Goal: Check status: Check status

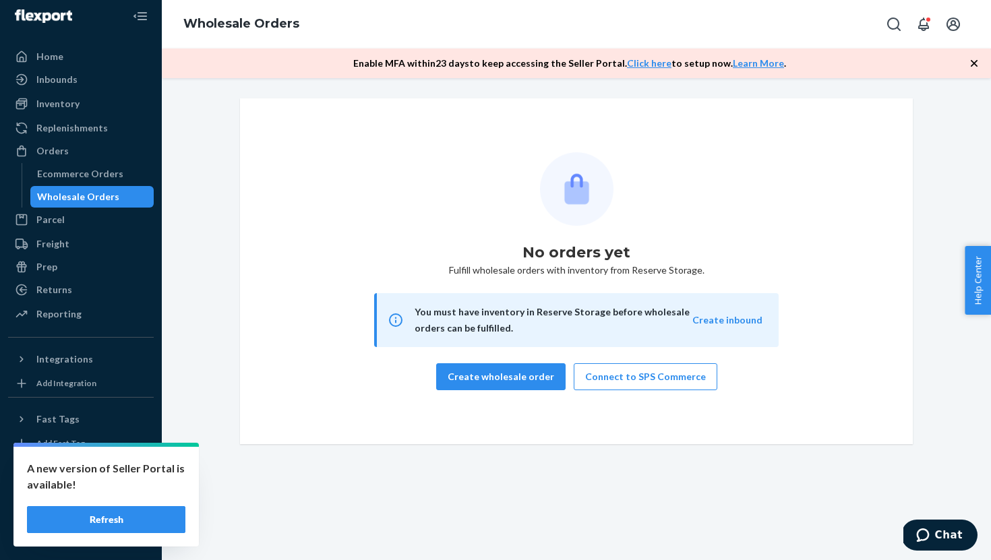
scroll to position [11, 0]
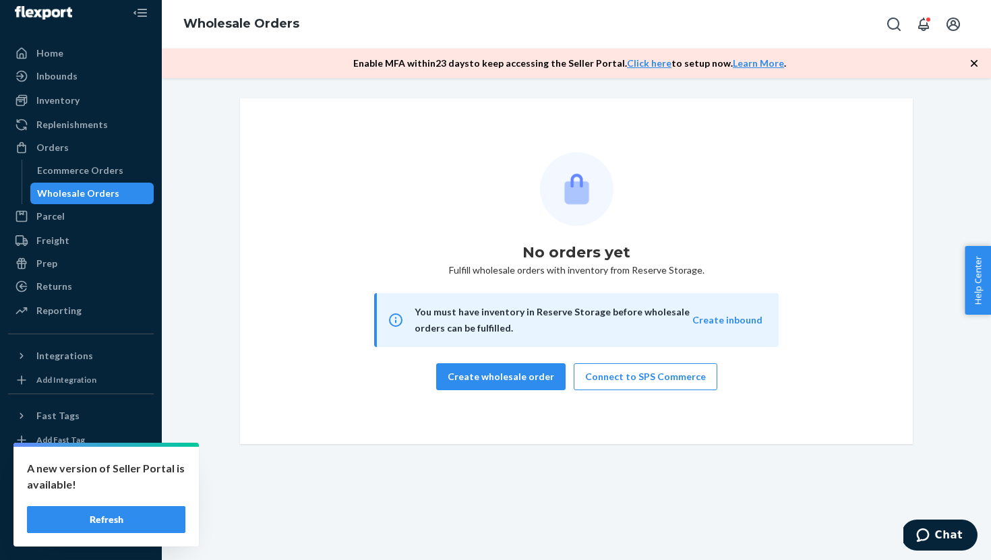
click at [102, 525] on button "Refresh" at bounding box center [106, 519] width 158 height 27
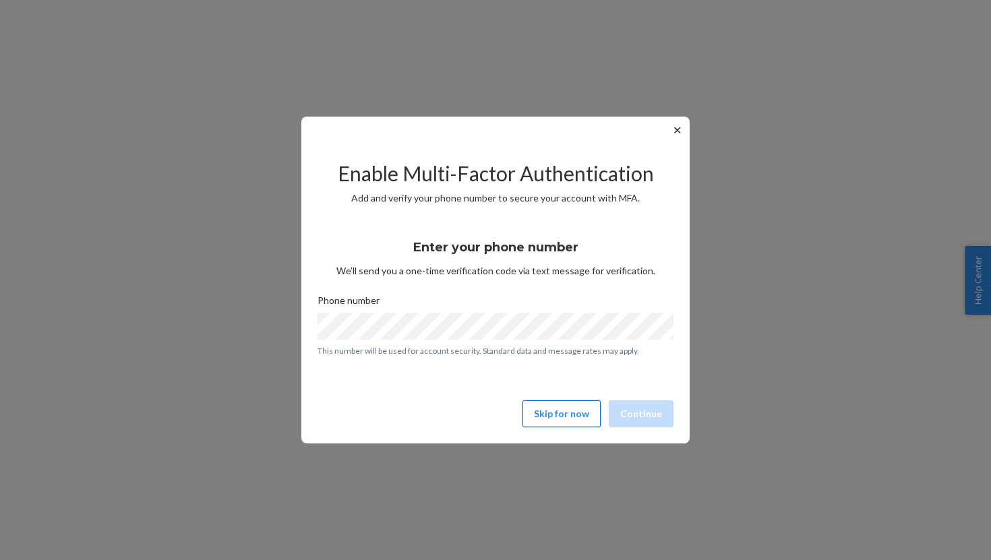
click at [543, 412] on button "Skip for now" at bounding box center [561, 413] width 78 height 27
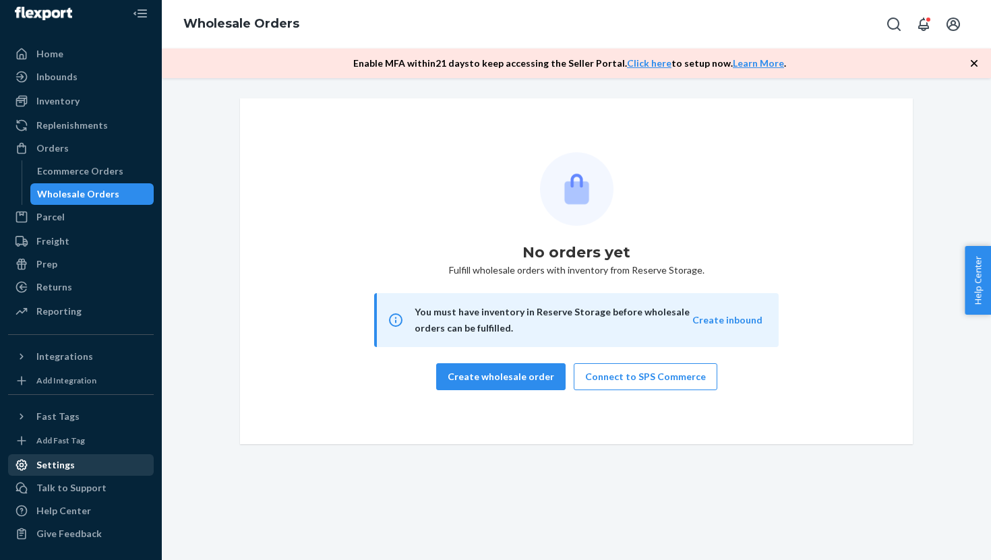
scroll to position [11, 0]
click at [96, 508] on div "Help Center" at bounding box center [80, 510] width 143 height 19
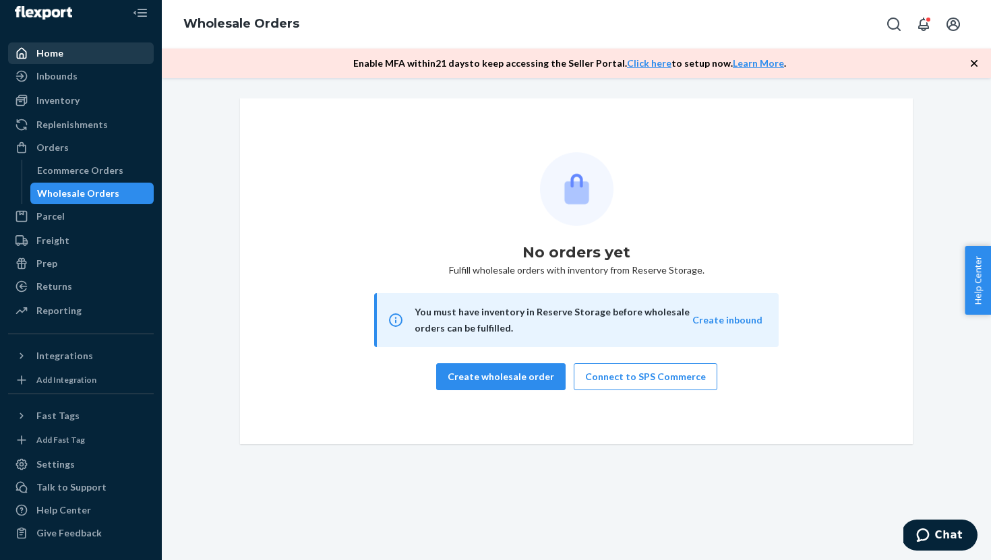
click at [71, 58] on div "Home" at bounding box center [80, 53] width 143 height 19
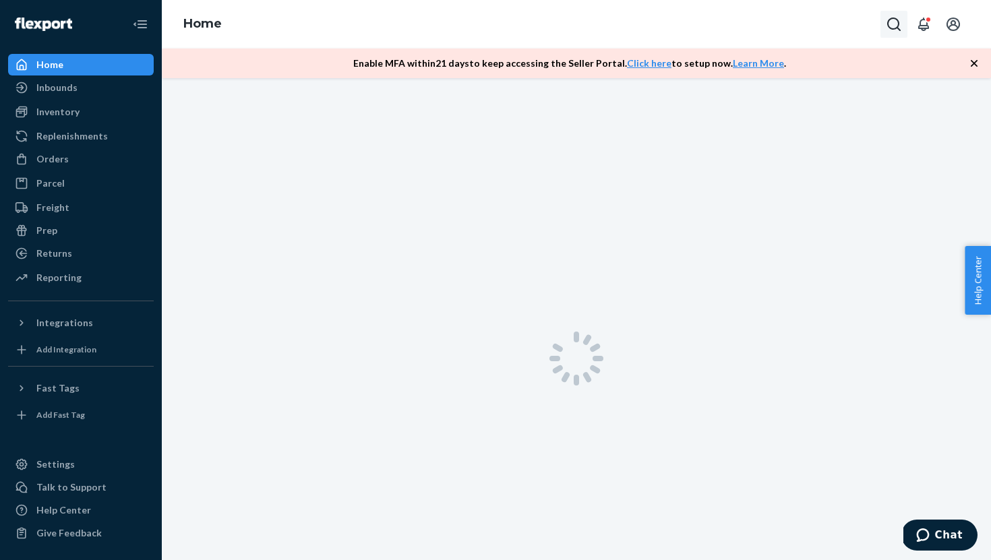
click at [886, 22] on icon "Open Search Box" at bounding box center [894, 24] width 16 height 16
type input "faire"
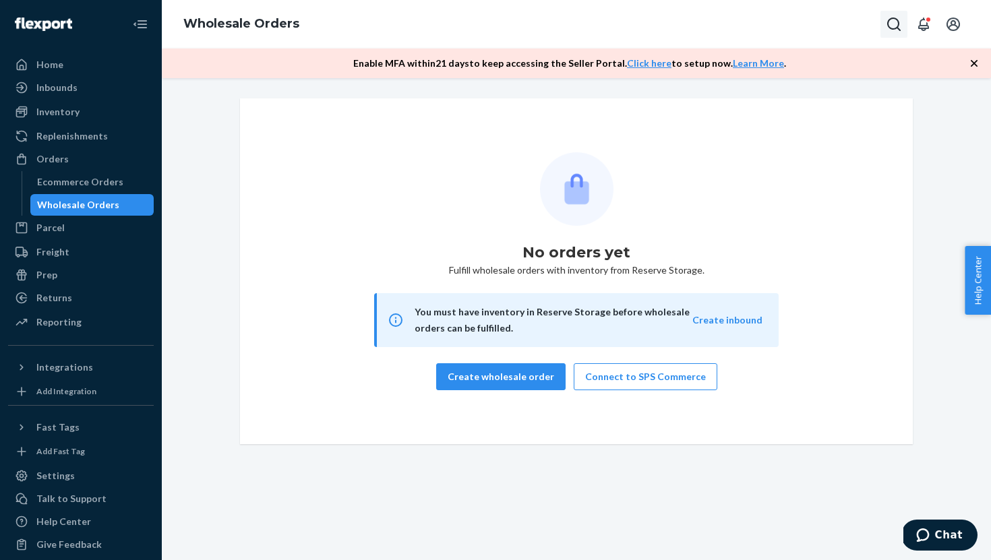
click at [890, 25] on icon "Open Search Box" at bounding box center [894, 24] width 16 height 16
click at [769, 24] on input "Search Input" at bounding box center [794, 24] width 166 height 13
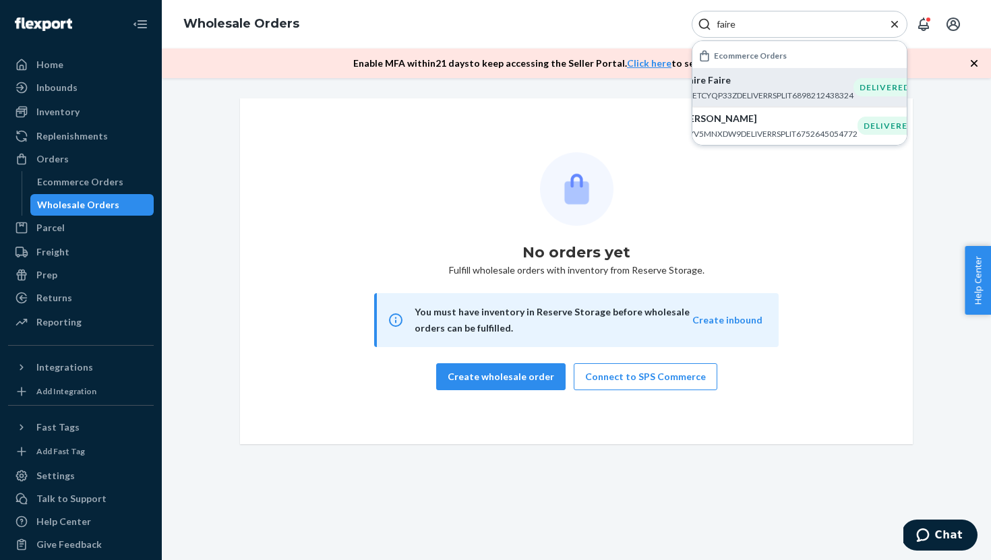
type input "faire"
click at [773, 90] on p "#TETCYQP33ZDELIVERRSPLIT6898212438324" at bounding box center [768, 95] width 171 height 11
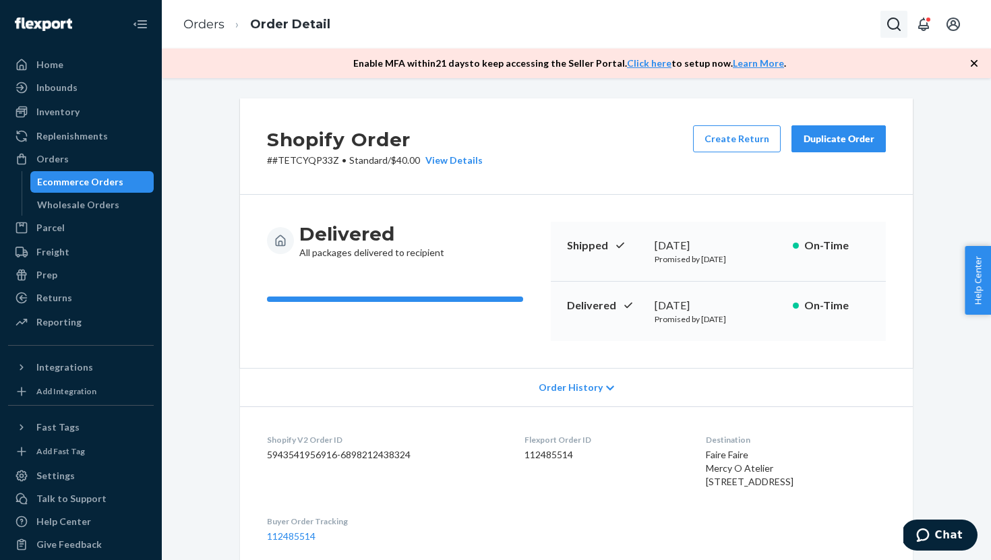
click at [892, 29] on icon "Open Search Box" at bounding box center [893, 24] width 13 height 13
click at [195, 23] on link "Orders" at bounding box center [203, 24] width 41 height 15
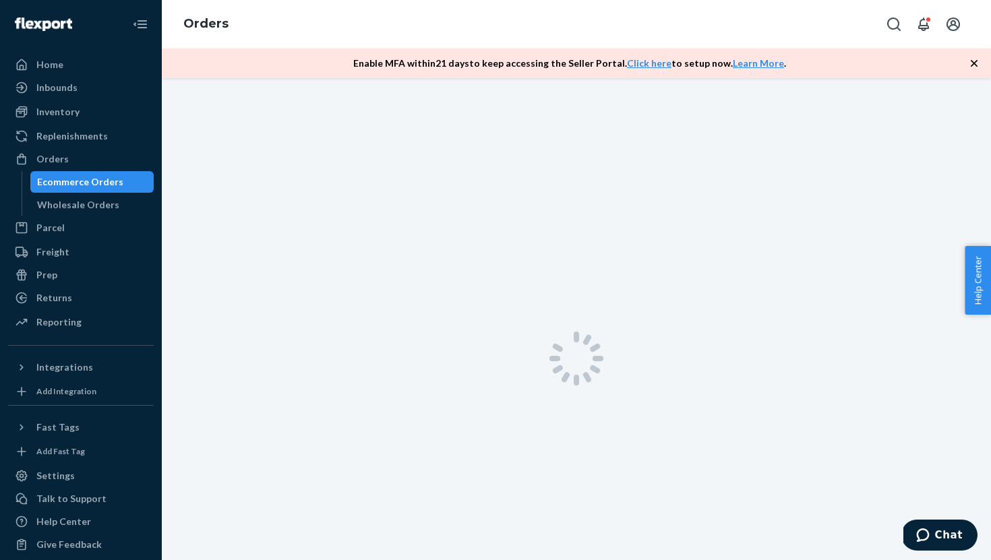
click at [974, 67] on icon "button" at bounding box center [973, 63] width 13 height 13
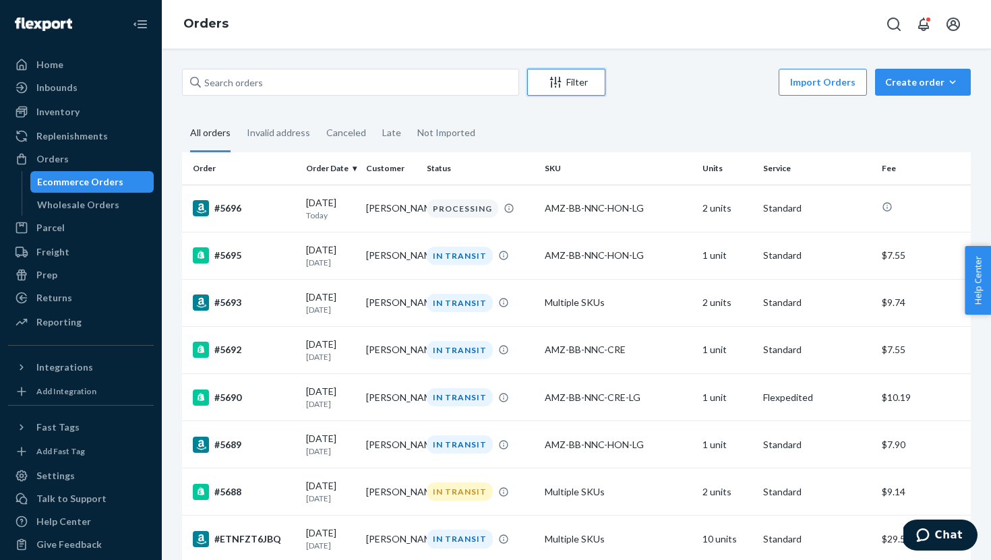
click at [541, 85] on div "Filter" at bounding box center [566, 81] width 77 height 13
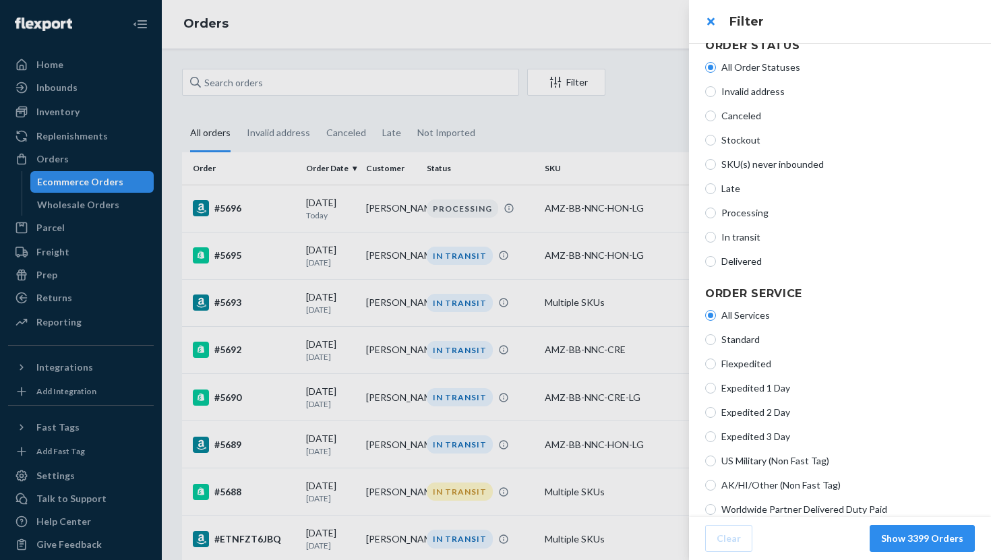
scroll to position [30, 0]
click at [603, 117] on div at bounding box center [495, 280] width 991 height 560
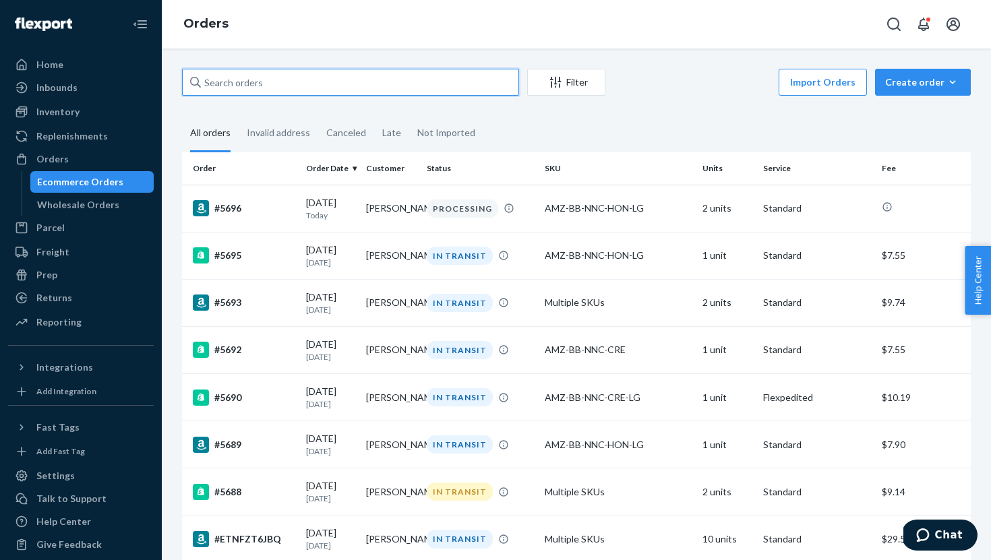
click at [485, 87] on input "text" at bounding box center [350, 82] width 337 height 27
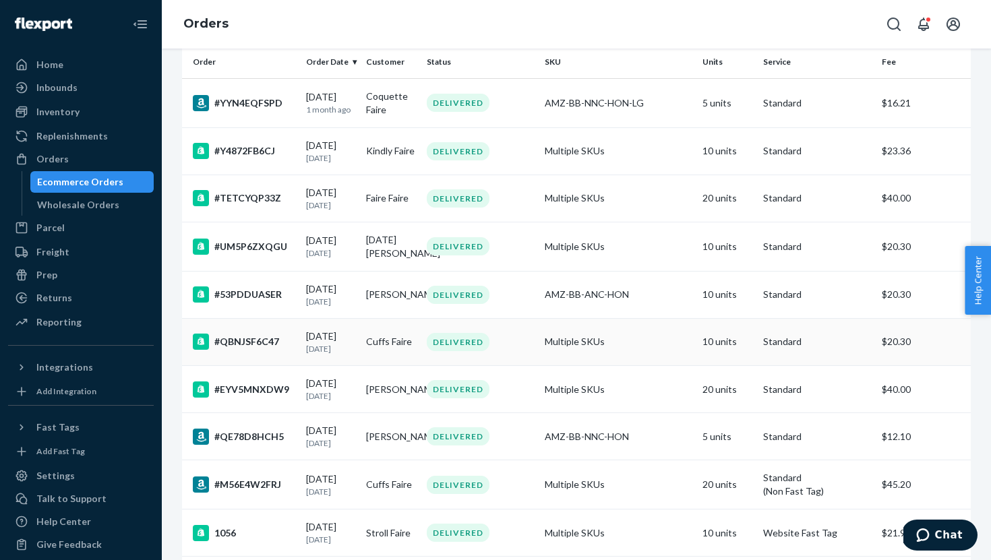
scroll to position [0, 0]
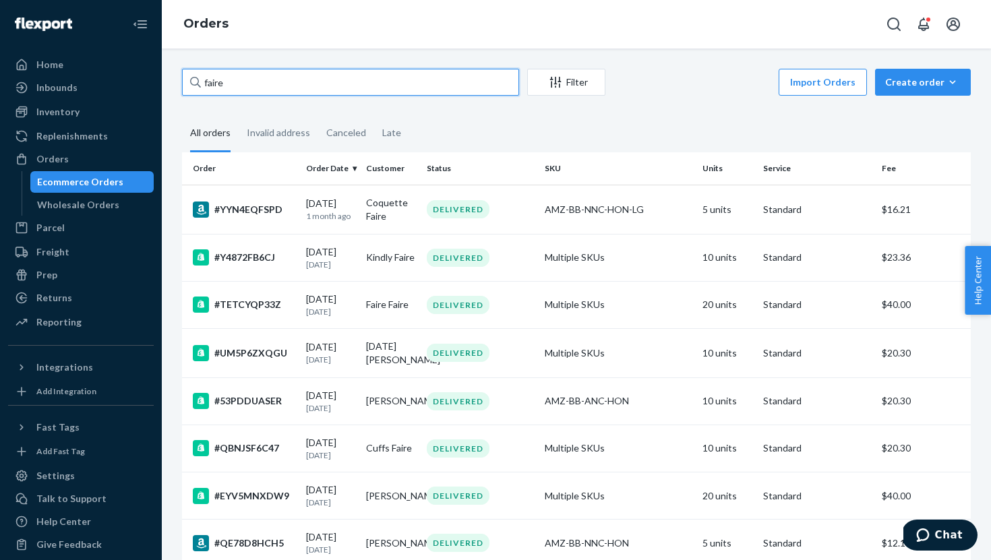
type input "faire"
